Goal: Use online tool/utility: Utilize a website feature to perform a specific function

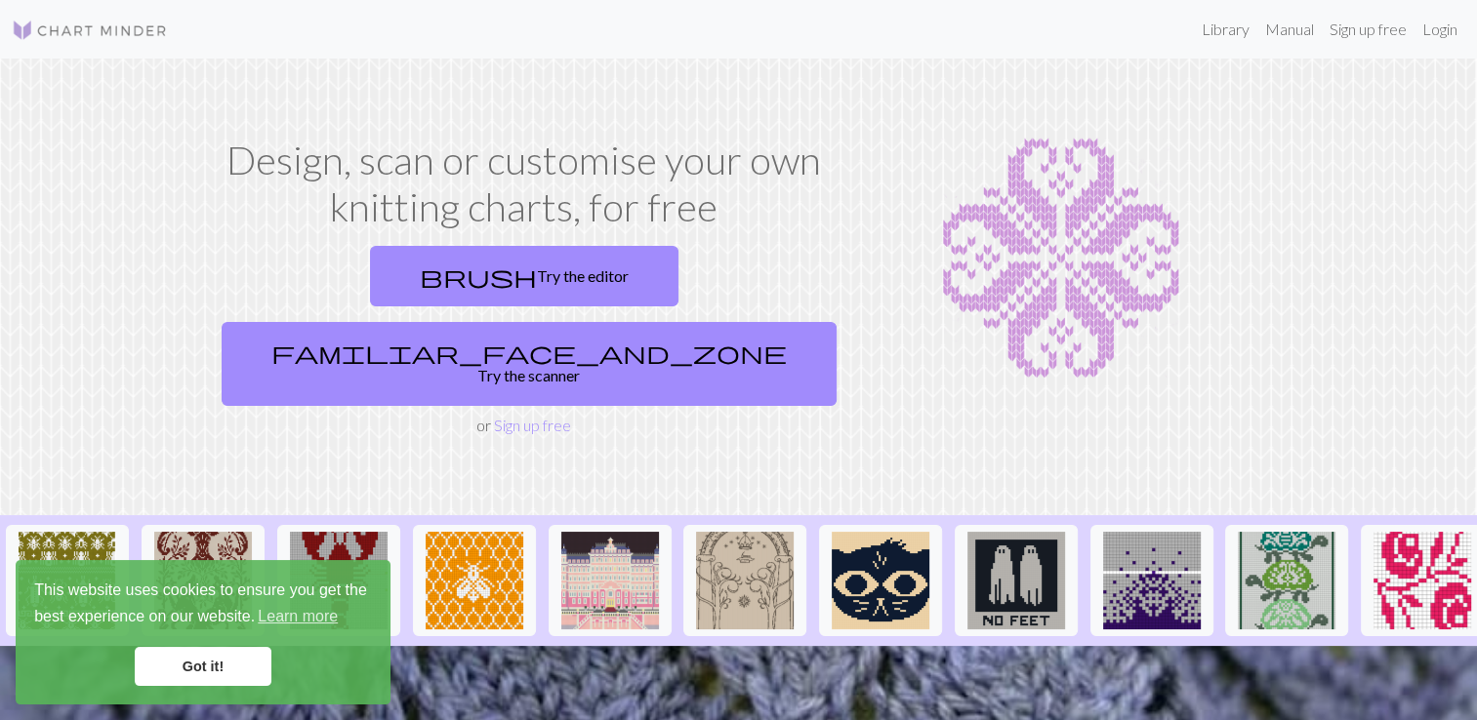
click at [211, 673] on link "Got it!" at bounding box center [203, 666] width 137 height 39
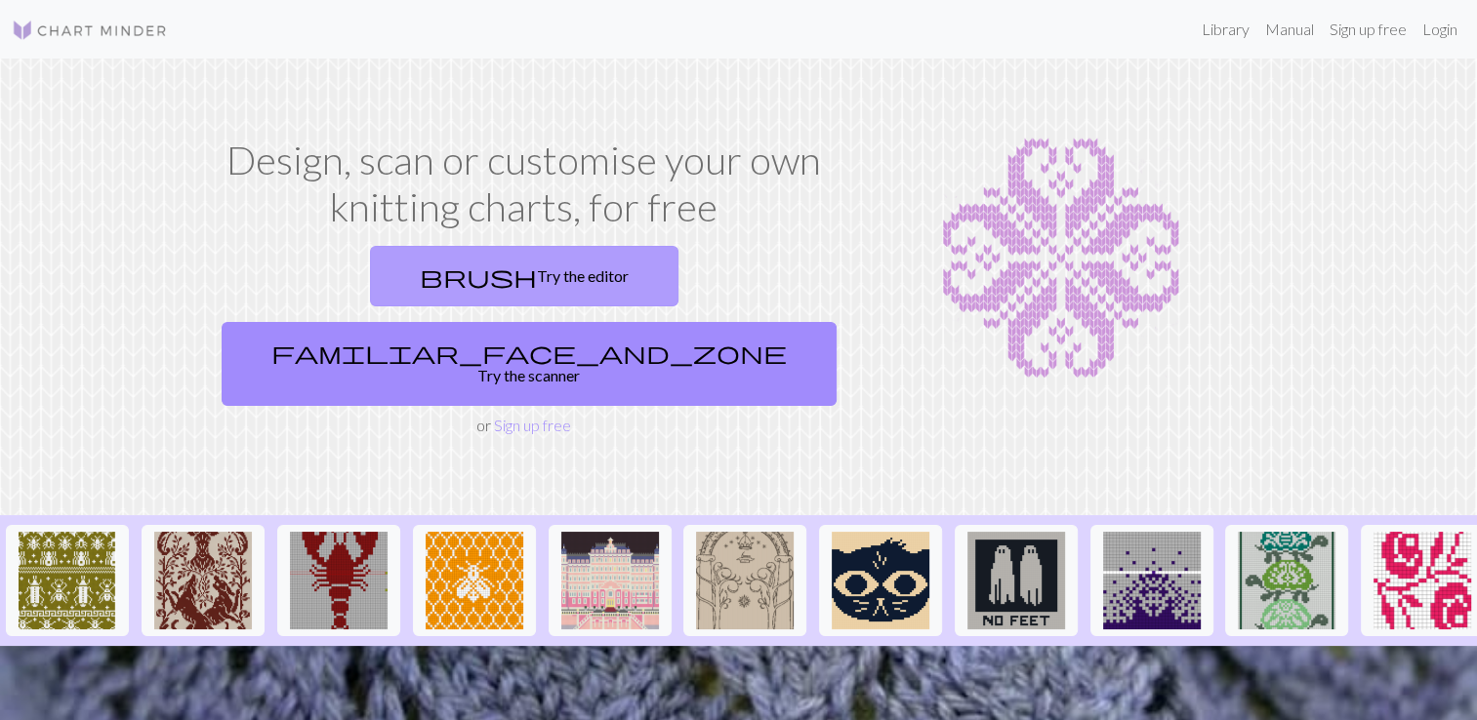
click at [387, 275] on link "brush Try the editor" at bounding box center [524, 276] width 308 height 61
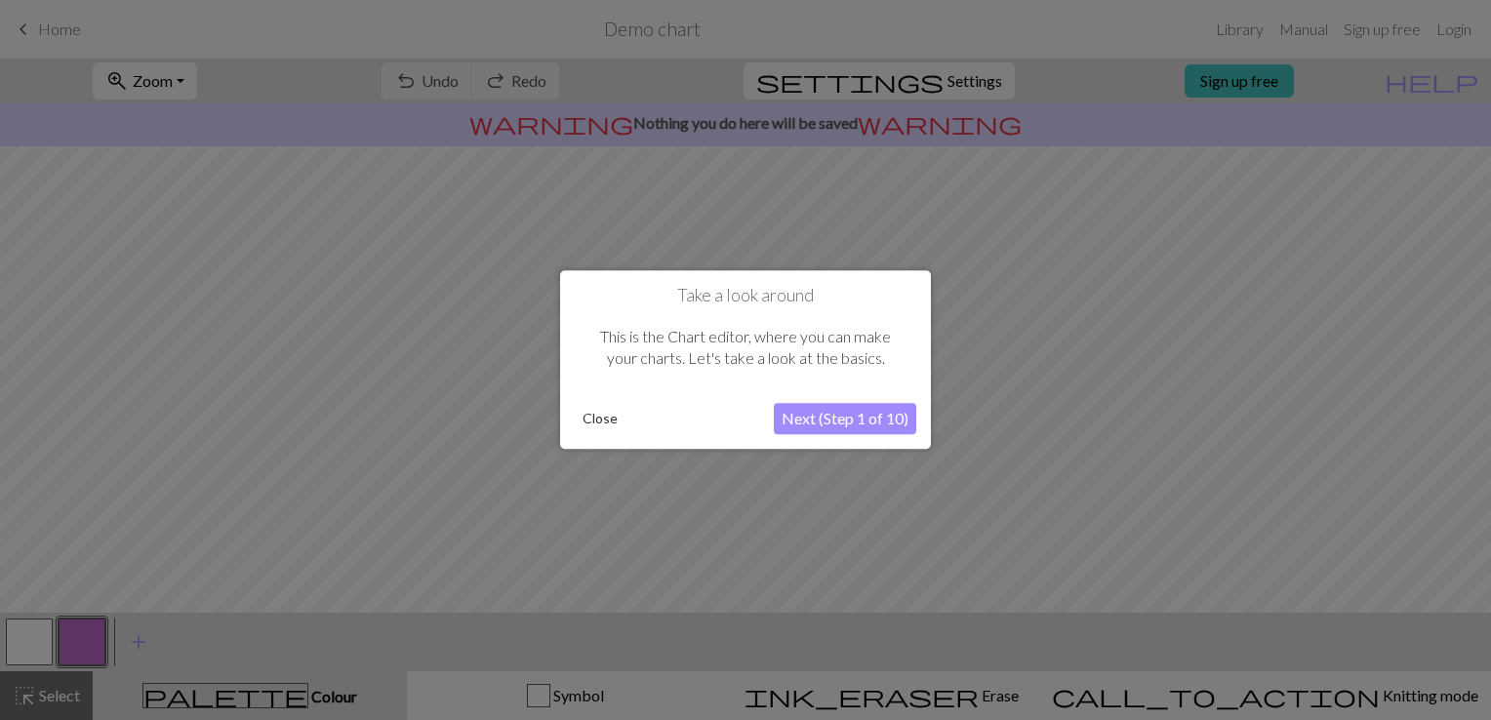
click at [829, 415] on button "Next (Step 1 of 10)" at bounding box center [845, 419] width 142 height 31
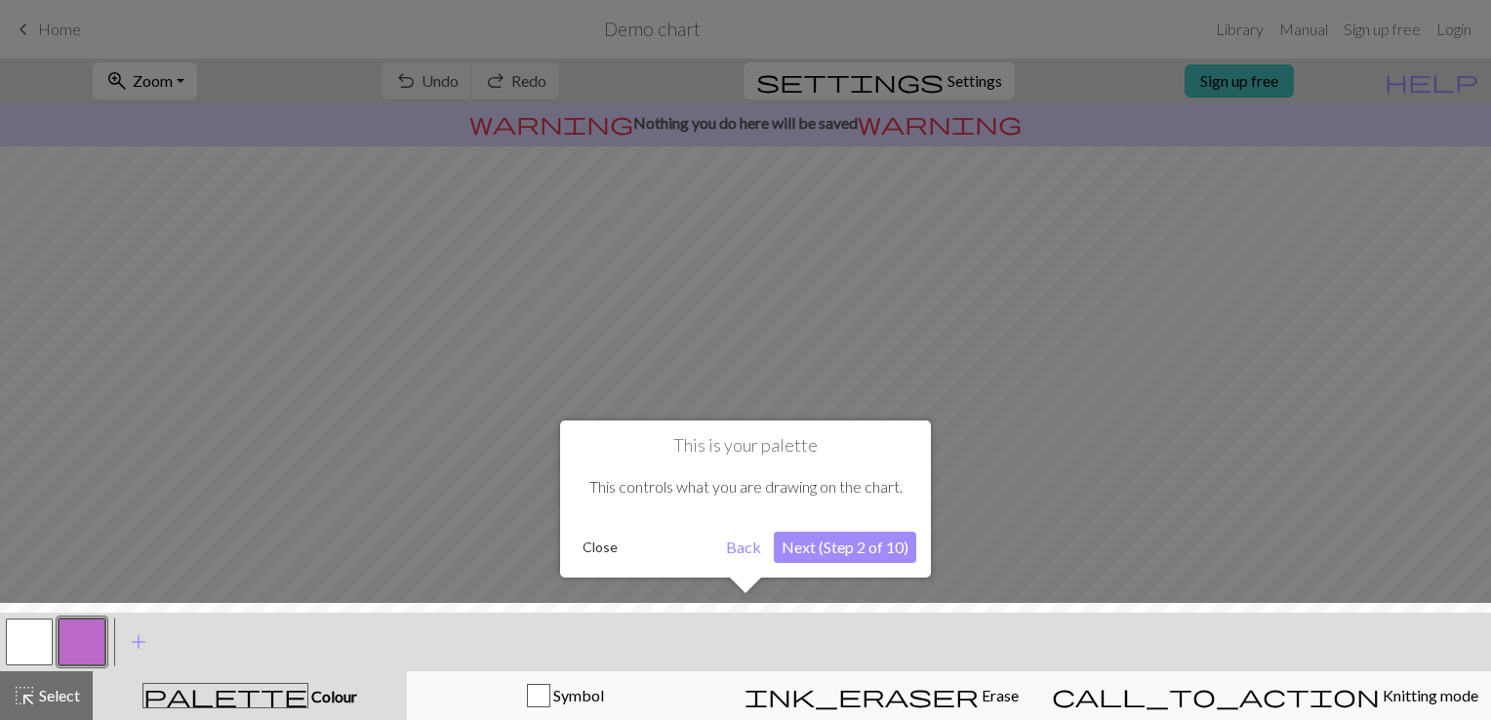
click at [825, 543] on button "Next (Step 2 of 10)" at bounding box center [845, 547] width 142 height 31
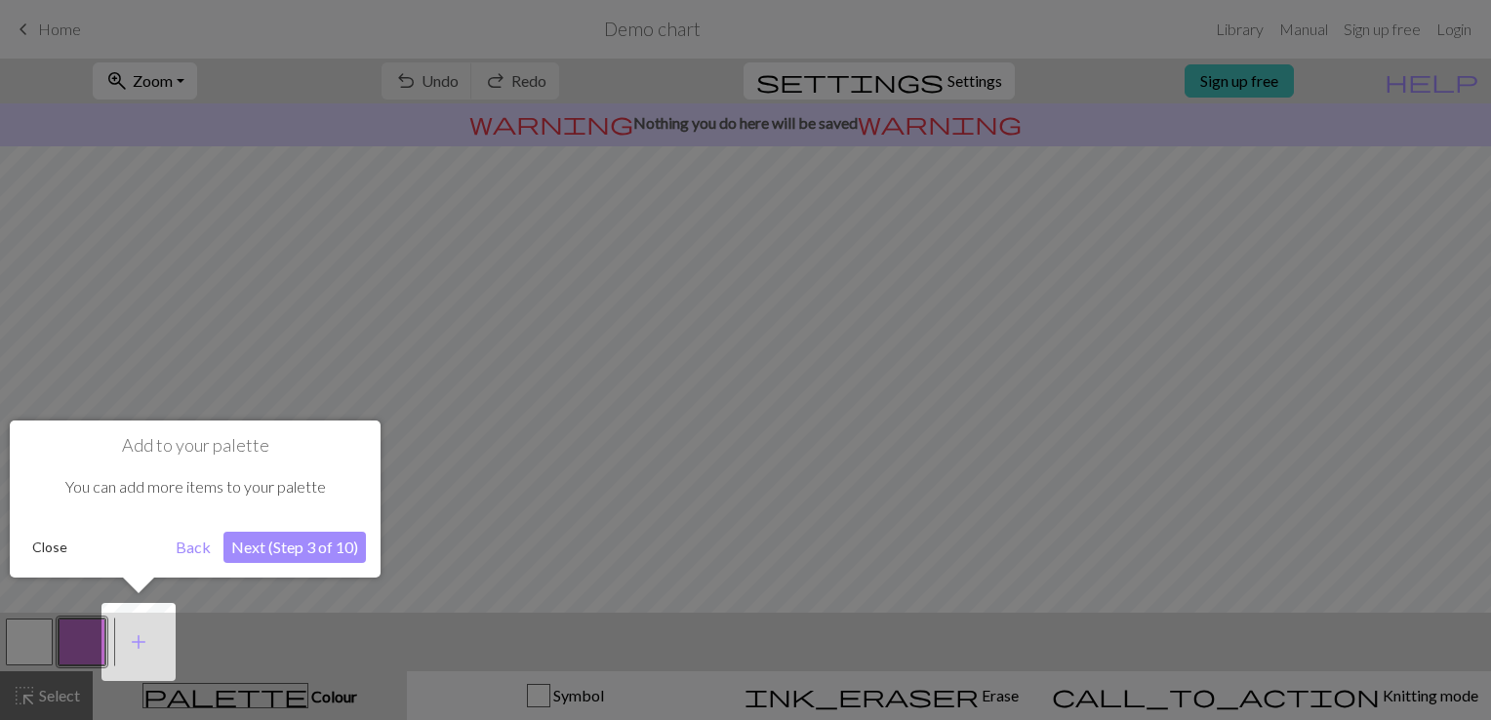
click at [312, 545] on button "Next (Step 3 of 10)" at bounding box center [294, 547] width 142 height 31
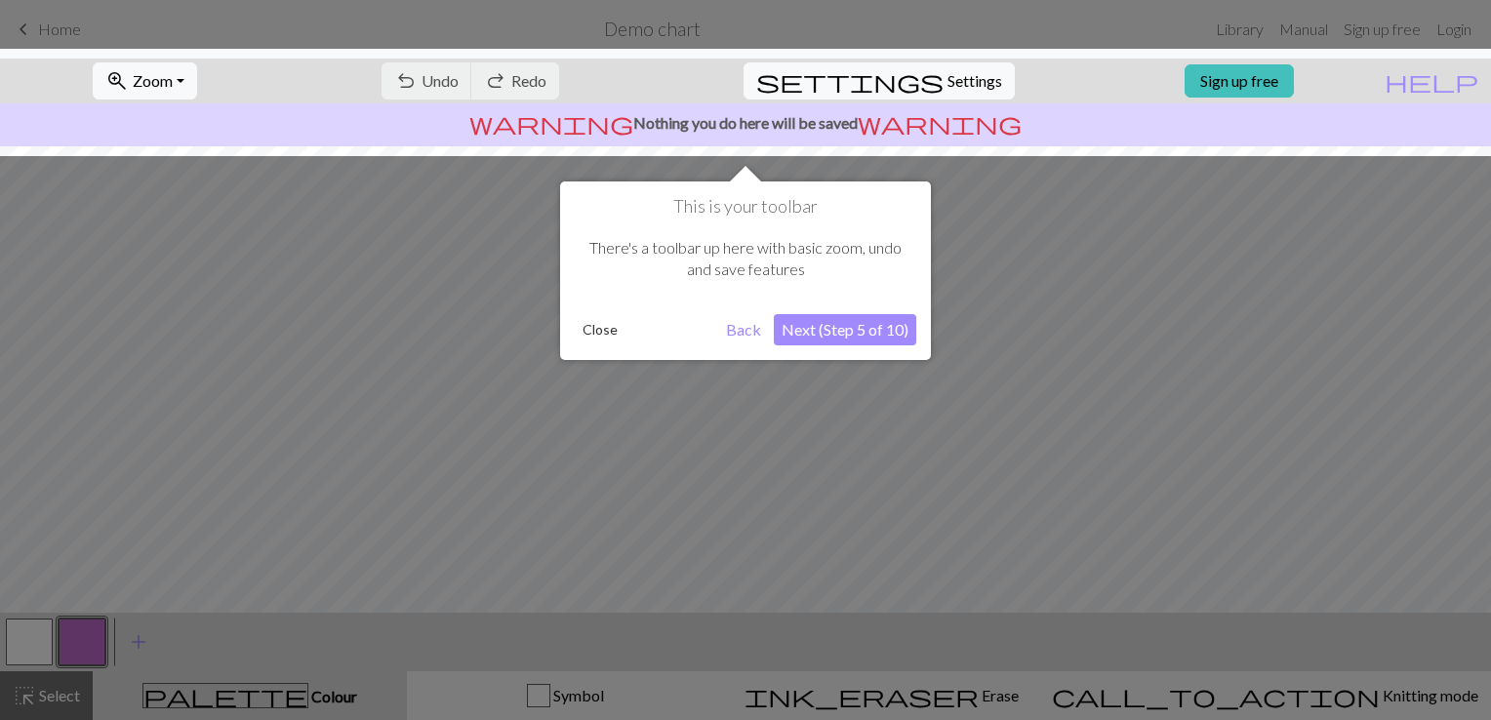
click at [862, 327] on button "Next (Step 5 of 10)" at bounding box center [845, 329] width 142 height 31
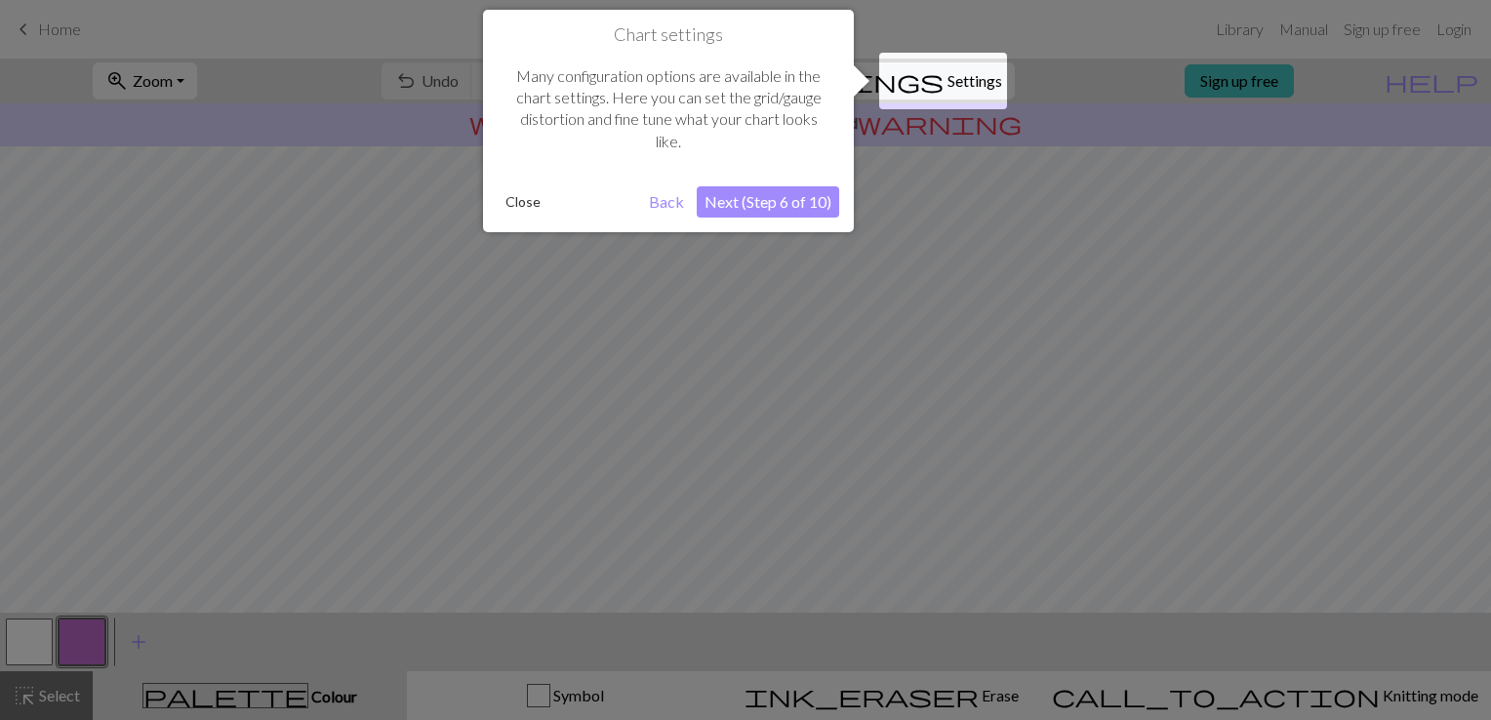
click at [792, 197] on button "Next (Step 6 of 10)" at bounding box center [768, 201] width 142 height 31
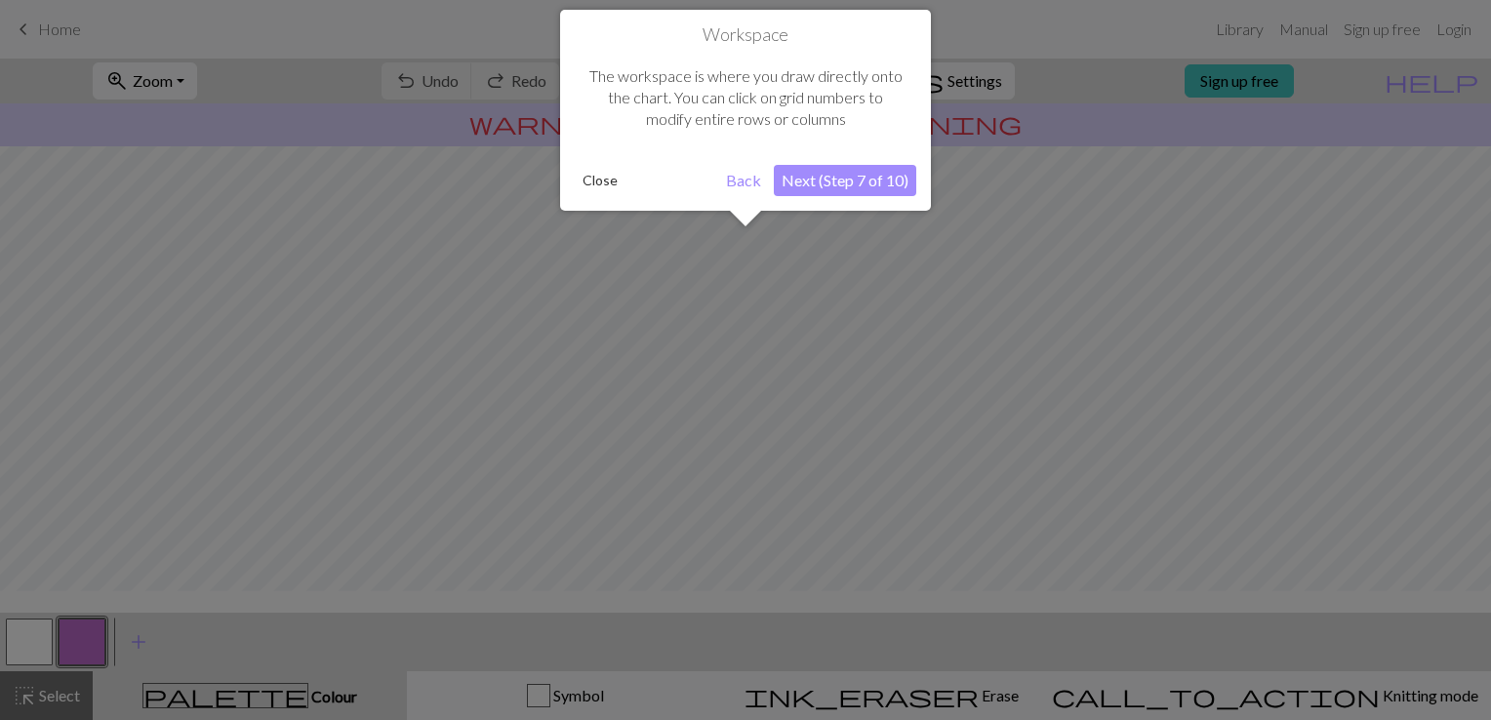
scroll to position [116, 0]
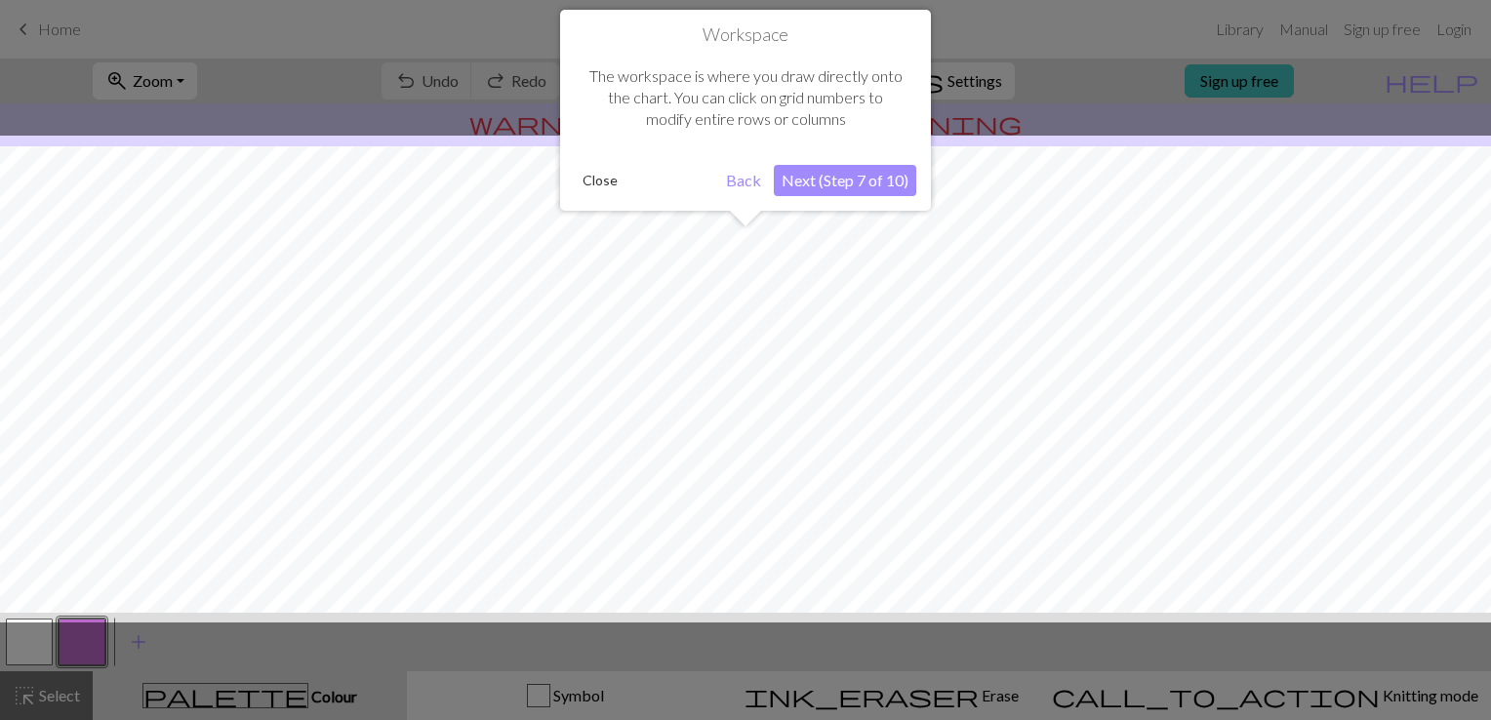
click at [792, 185] on button "Next (Step 7 of 10)" at bounding box center [845, 180] width 142 height 31
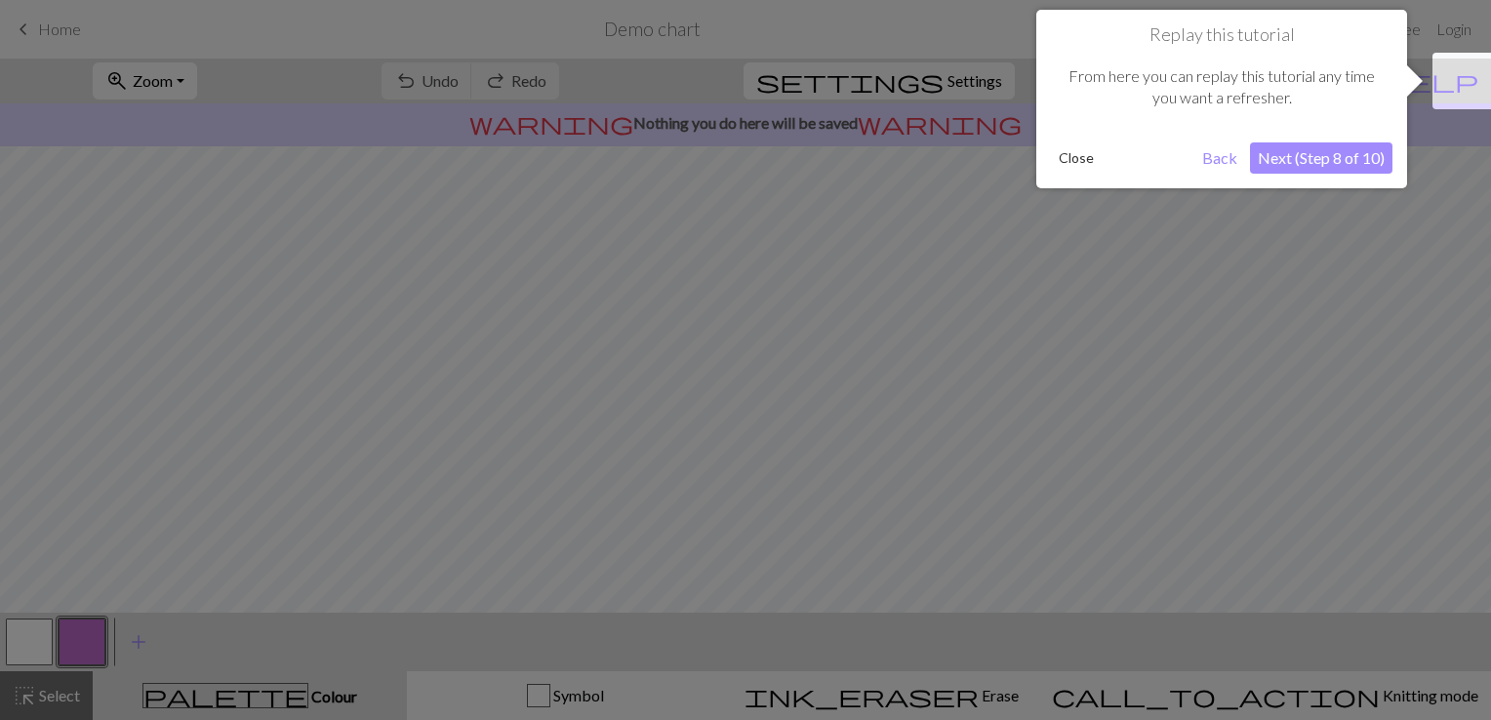
click at [1312, 167] on button "Next (Step 8 of 10)" at bounding box center [1321, 157] width 142 height 31
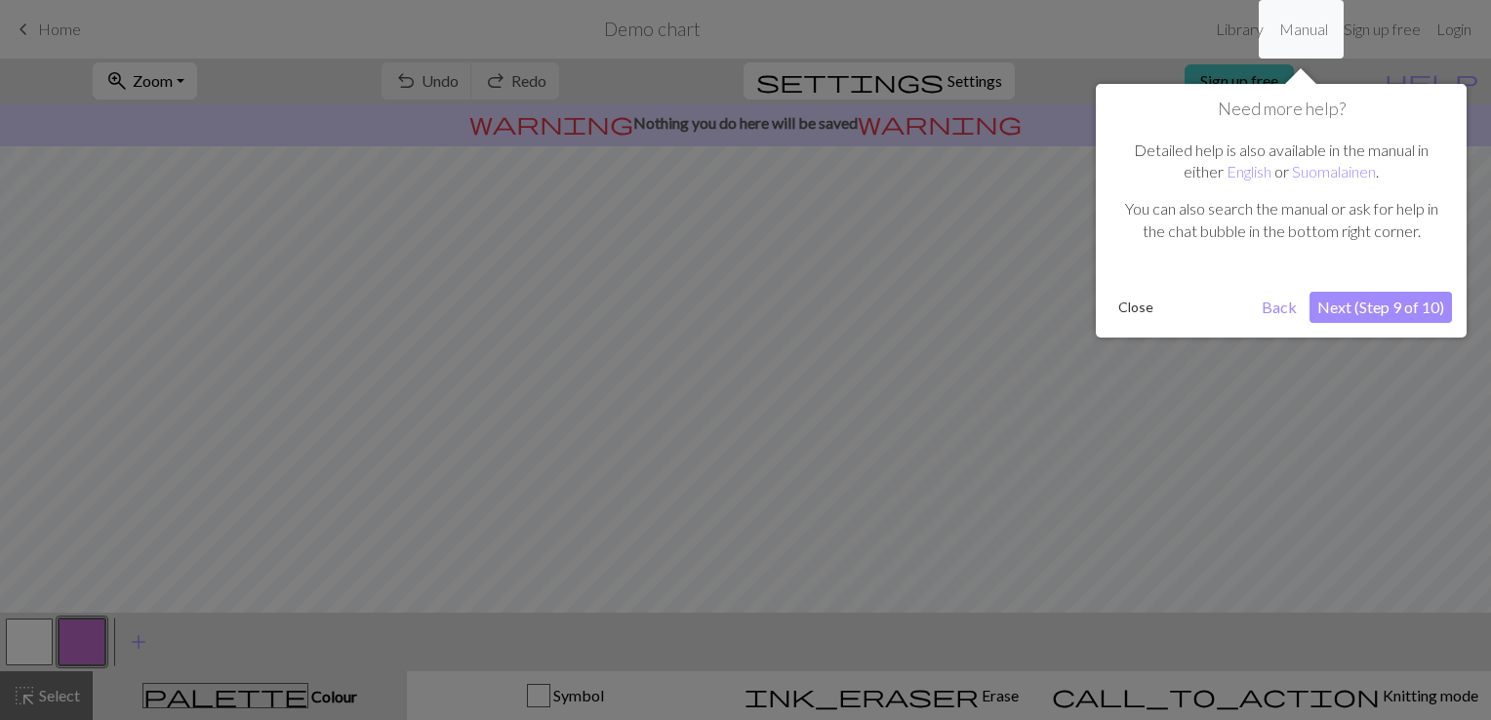
click at [1375, 310] on button "Next (Step 9 of 10)" at bounding box center [1381, 307] width 142 height 31
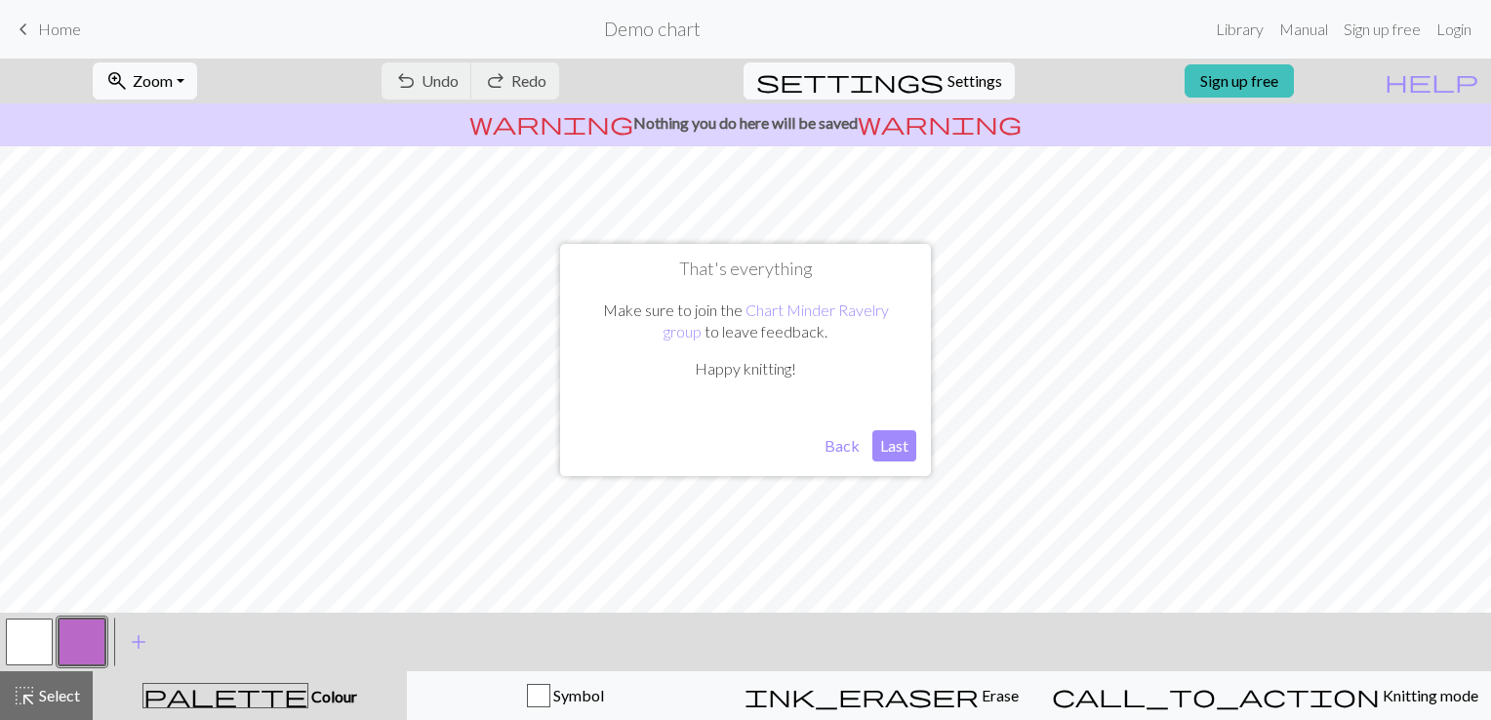
click at [898, 450] on button "Last" at bounding box center [894, 445] width 44 height 31
